Goal: Task Accomplishment & Management: Complete application form

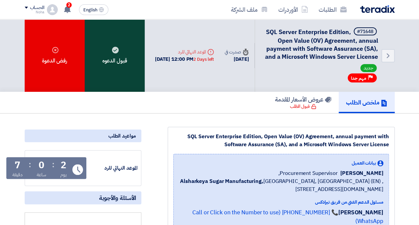
click at [125, 86] on div "قبول الدعوه" at bounding box center [115, 55] width 60 height 72
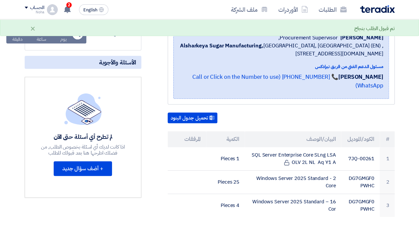
scroll to position [133, 0]
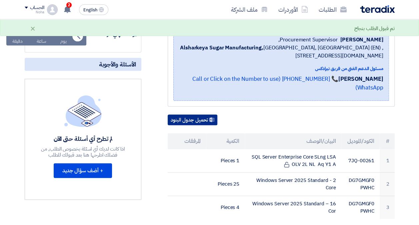
click at [199, 118] on button "تحميل جدول البنود" at bounding box center [193, 119] width 50 height 11
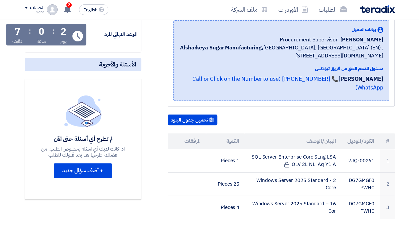
click at [414, 118] on section "SQL Server Enterprise Edition, Open Value (OV) Agreement, annual payment with S…" at bounding box center [209, 189] width 419 height 419
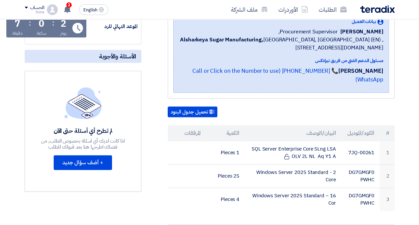
scroll to position [19, 0]
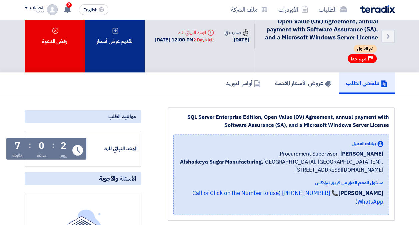
click at [133, 54] on div "تقديم عرض أسعار" at bounding box center [115, 36] width 60 height 72
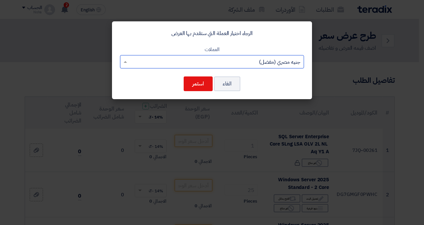
click at [186, 58] on input "text" at bounding box center [215, 62] width 171 height 11
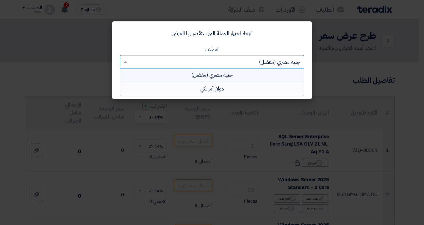
click at [193, 85] on div "دولار أمريكي" at bounding box center [211, 88] width 183 height 13
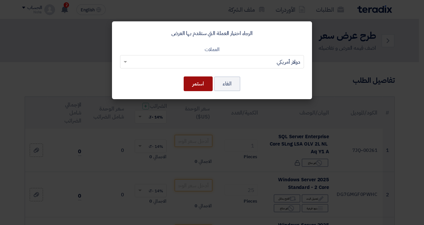
click at [193, 85] on button "استمر" at bounding box center [198, 83] width 29 height 15
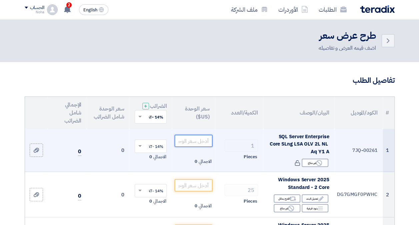
click at [196, 145] on input "number" at bounding box center [193, 141] width 37 height 12
paste input "145.00000"
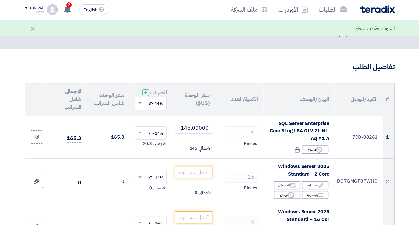
scroll to position [33, 0]
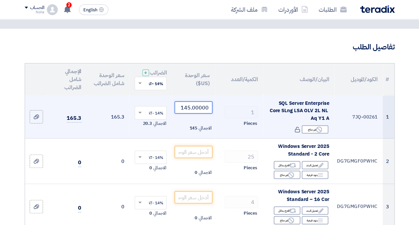
click at [187, 111] on input "145.00000" at bounding box center [193, 107] width 37 height 12
paste input "26294.2"
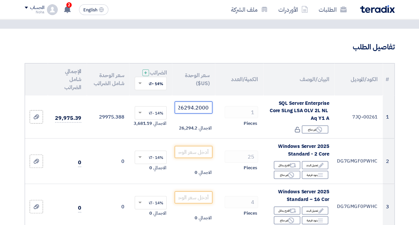
type input "26294.20000"
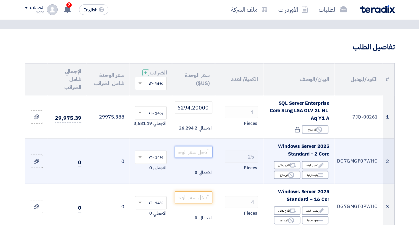
click at [197, 158] on input "number" at bounding box center [193, 152] width 37 height 12
paste input "145.00000"
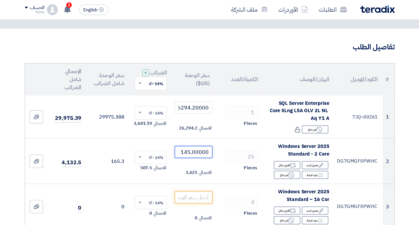
type input "145.00000"
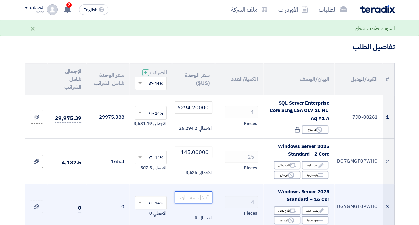
click at [191, 203] on input "number" at bounding box center [193, 197] width 37 height 12
paste input "1105.68000"
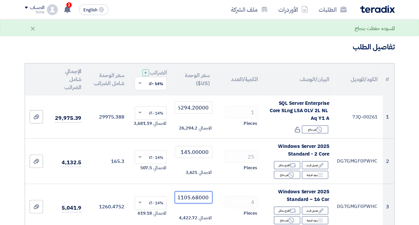
type input "1105.68000"
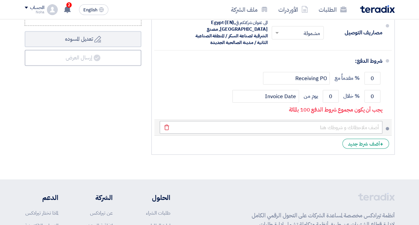
scroll to position [400, 0]
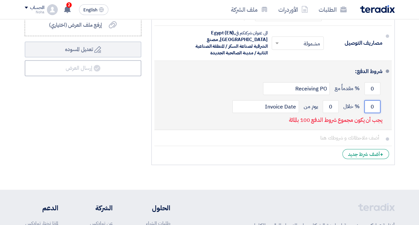
click at [369, 111] on input "0" at bounding box center [372, 106] width 16 height 13
click at [369, 111] on input "0100" at bounding box center [372, 106] width 16 height 13
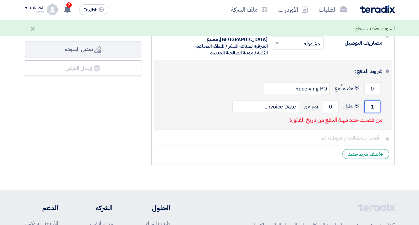
scroll to position [0, 0]
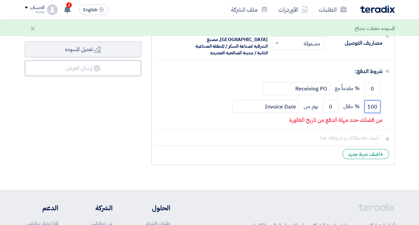
type input "100"
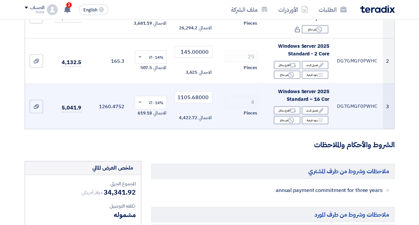
scroll to position [300, 0]
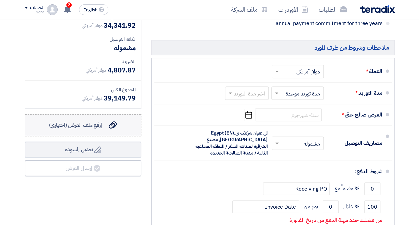
click at [100, 129] on span "إرفع ملف العرض (اختياري)" at bounding box center [75, 125] width 53 height 8
click at [0, 0] on input "إرفع ملف العرض (اختياري) إرفع ملف العرض (اختياري)" at bounding box center [0, 0] width 0 height 0
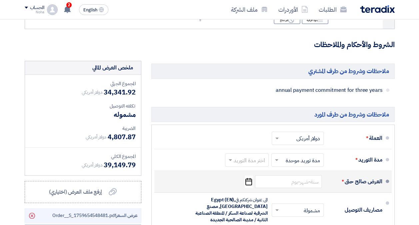
scroll to position [267, 0]
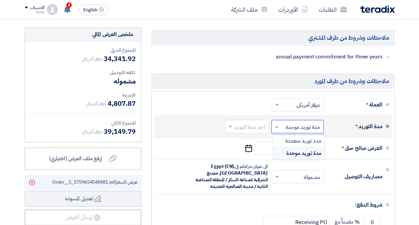
click at [281, 130] on input "text" at bounding box center [296, 127] width 49 height 10
click at [260, 132] on input "text" at bounding box center [245, 127] width 40 height 10
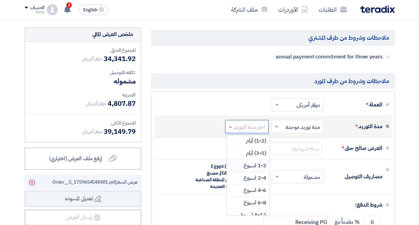
click at [254, 168] on span "1-2 اسبوع" at bounding box center [255, 165] width 23 height 8
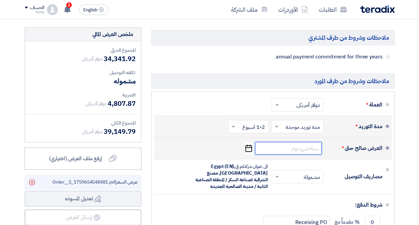
click at [294, 150] on input at bounding box center [288, 148] width 67 height 13
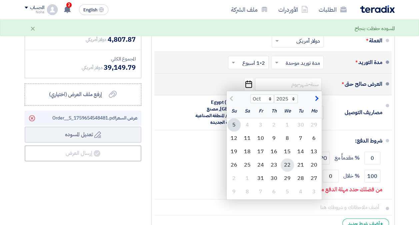
scroll to position [333, 0]
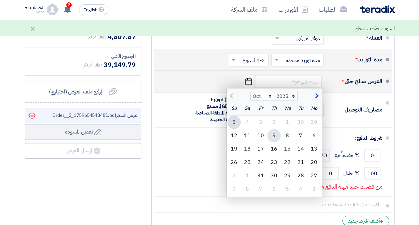
click at [271, 139] on div "9" at bounding box center [273, 135] width 13 height 13
type input "[DATE]"
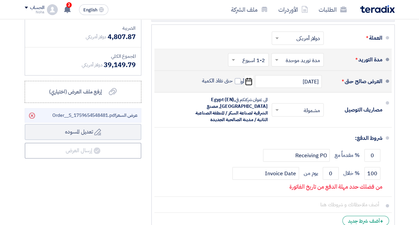
click at [93, 206] on div "ملخص العرض المالي المجموع الجزئي دولار أمريكي 34,341.92 تكلفه التوصيل" at bounding box center [83, 98] width 127 height 274
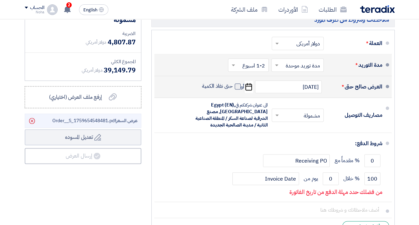
scroll to position [300, 0]
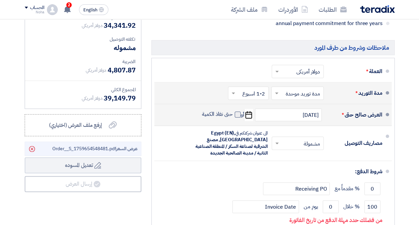
click at [239, 117] on span at bounding box center [238, 114] width 6 height 6
click at [233, 120] on input "حتى نفاذ الكمية" at bounding box center [217, 117] width 32 height 13
checkbox input "true"
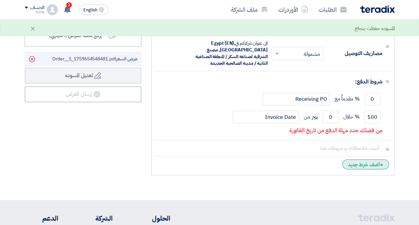
scroll to position [400, 0]
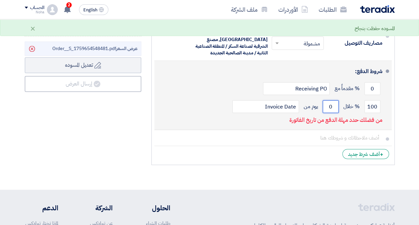
click at [330, 109] on input "0" at bounding box center [330, 106] width 16 height 13
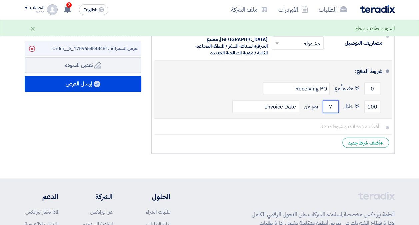
click at [330, 113] on input "7" at bounding box center [330, 106] width 16 height 13
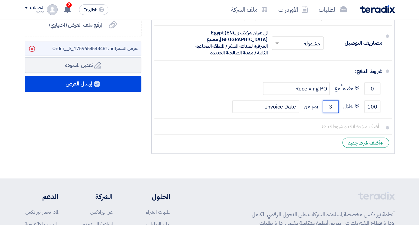
type input "3"
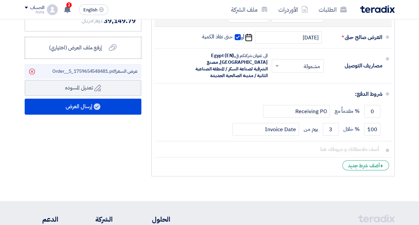
scroll to position [343, 0]
